Goal: Navigation & Orientation: Find specific page/section

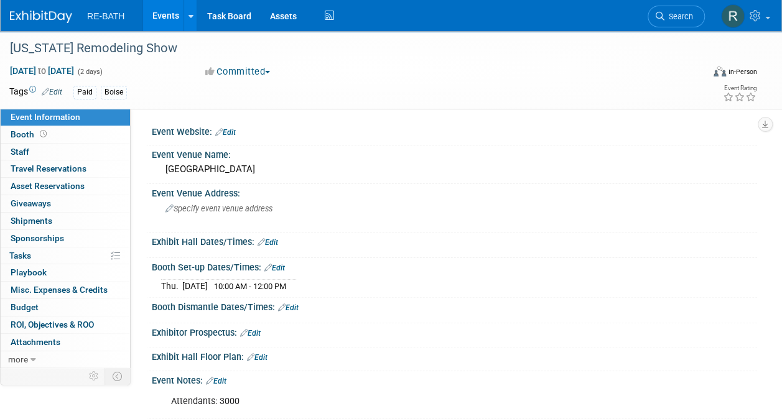
click at [166, 17] on link "Events" at bounding box center [165, 15] width 45 height 31
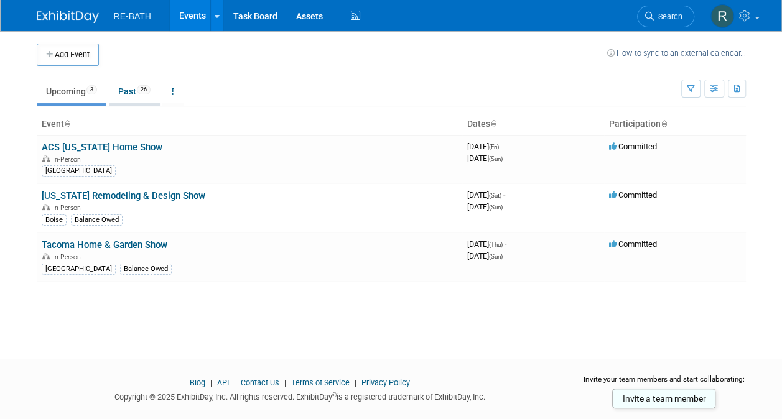
click at [133, 93] on link "Past 26" at bounding box center [134, 92] width 51 height 24
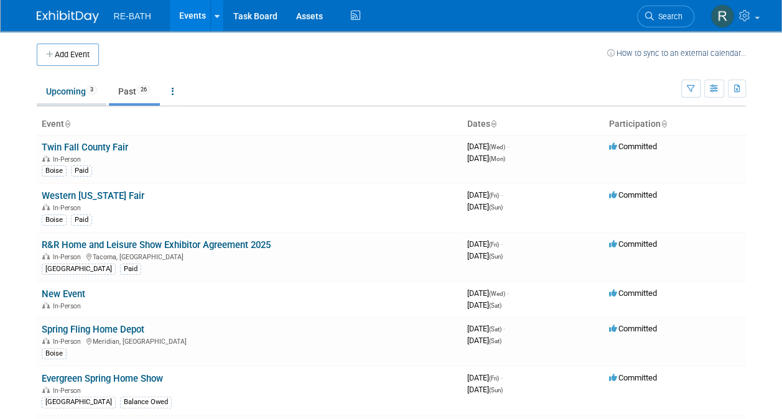
click at [63, 92] on link "Upcoming 3" at bounding box center [72, 92] width 70 height 24
